Goal: Communication & Community: Answer question/provide support

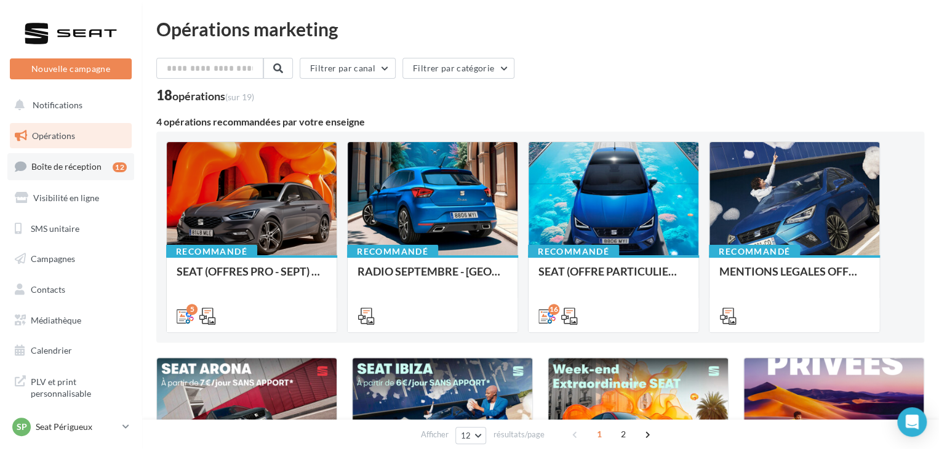
click at [106, 177] on link "Boîte de réception 12" at bounding box center [70, 166] width 127 height 26
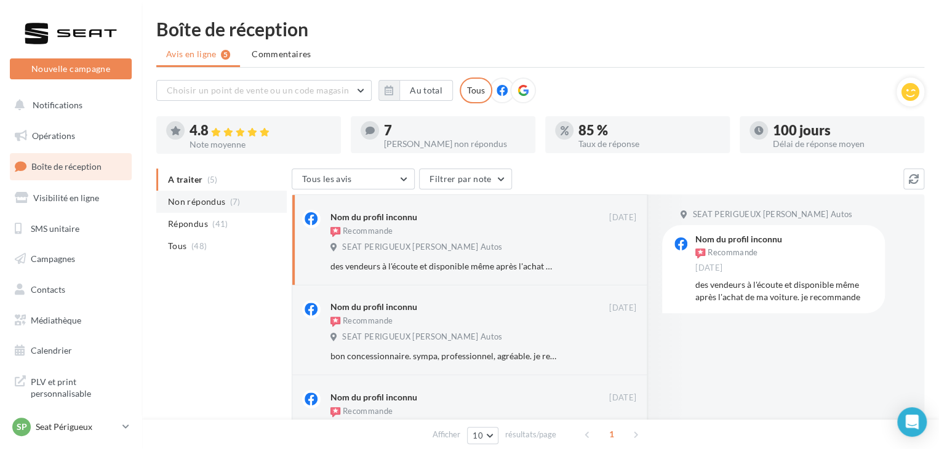
click at [222, 202] on span "Non répondus" at bounding box center [196, 202] width 57 height 12
click at [88, 434] on div "SP Seat Périgueux SEAT-PERIGUEUX" at bounding box center [64, 427] width 105 height 18
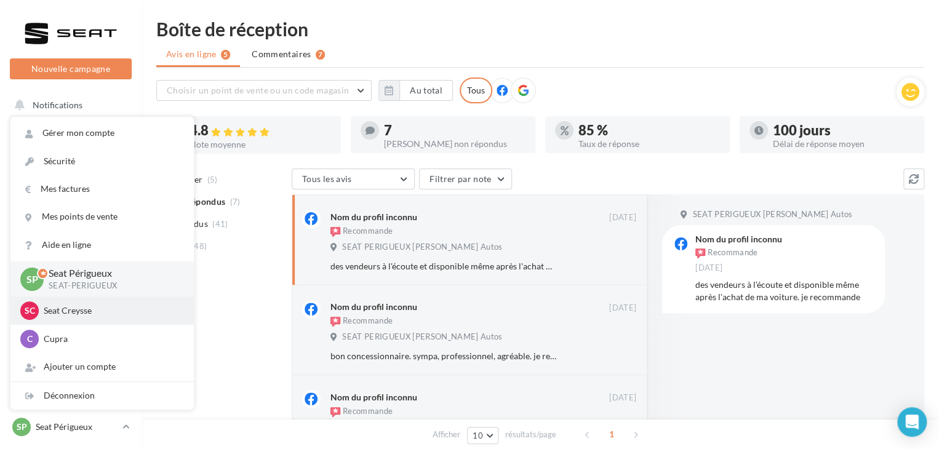
click at [108, 305] on p "Seat Creysse" at bounding box center [111, 311] width 135 height 12
